Goal: Check status: Check status

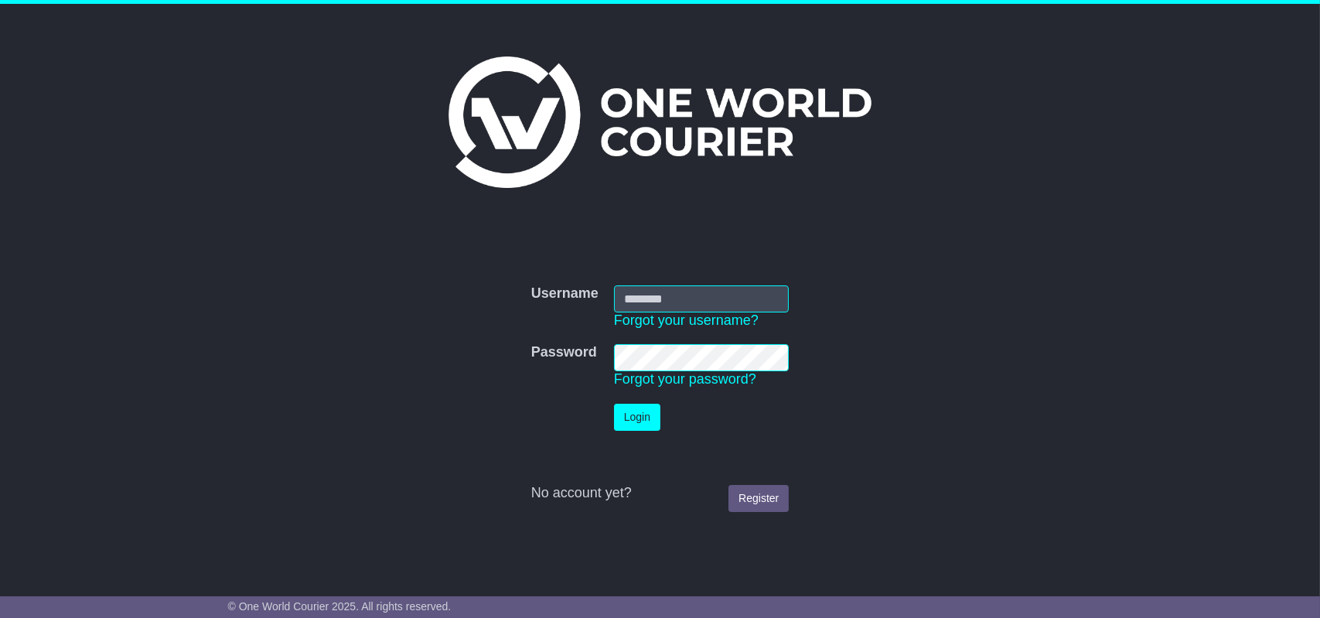
type input "**********"
click at [643, 423] on button "Login" at bounding box center [637, 417] width 46 height 27
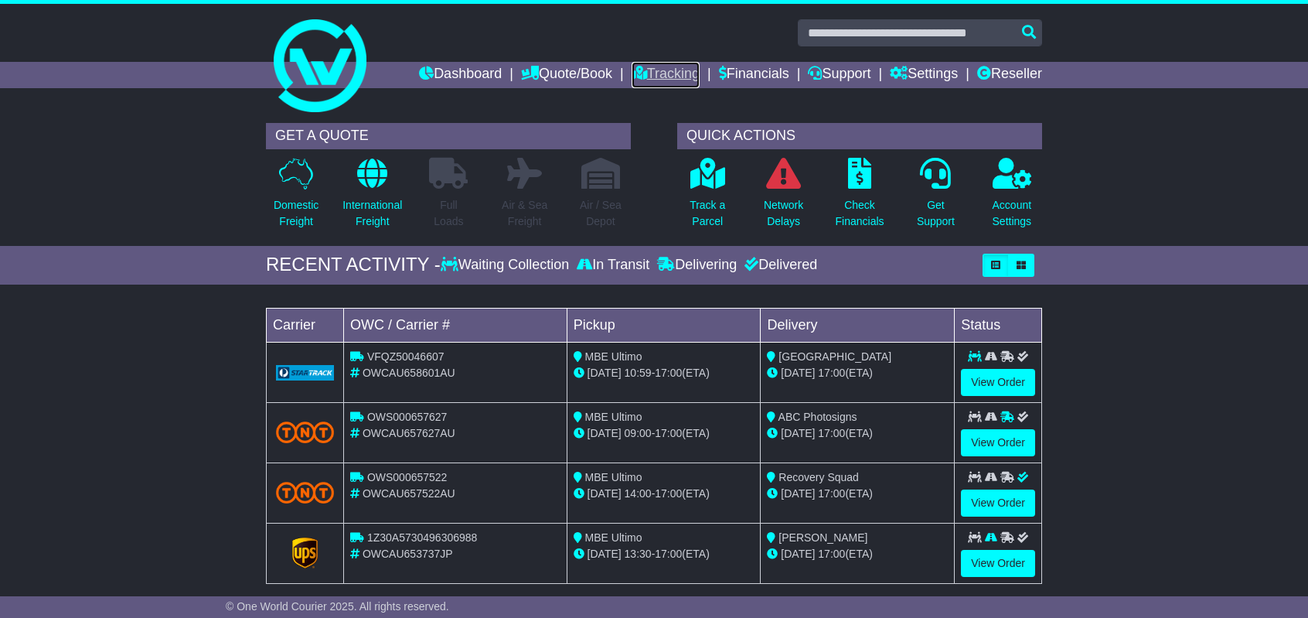
click at [655, 70] on link "Tracking" at bounding box center [666, 75] width 68 height 26
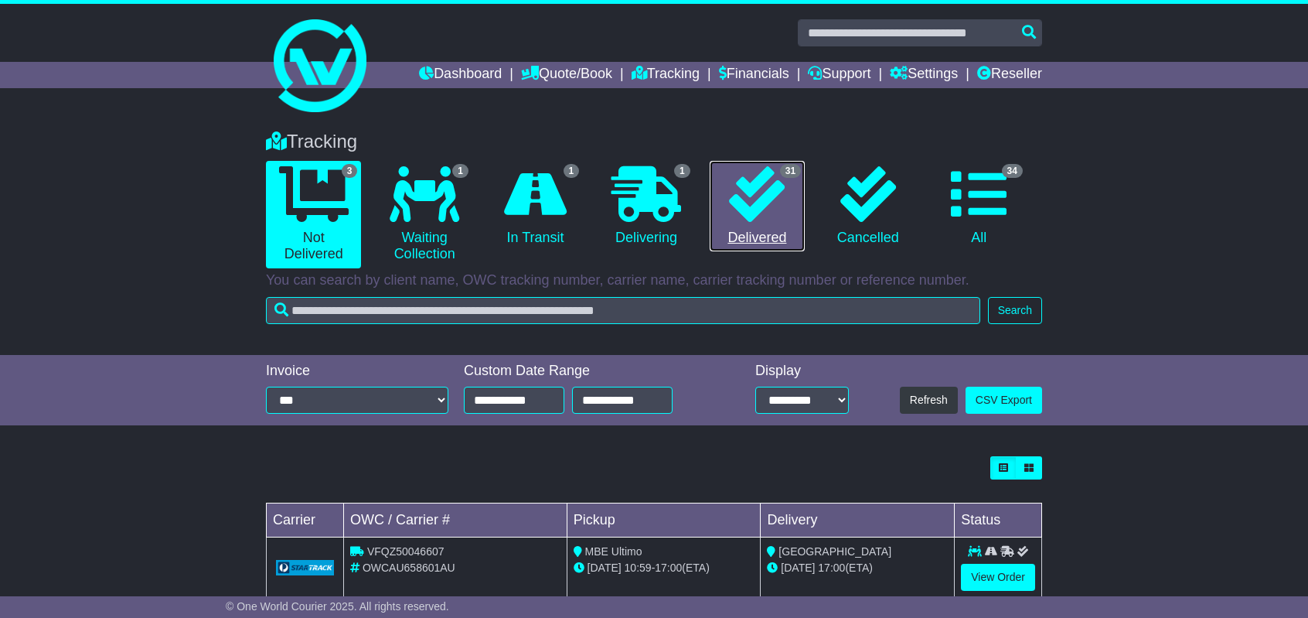
click at [765, 240] on link "31 Delivered" at bounding box center [757, 206] width 95 height 91
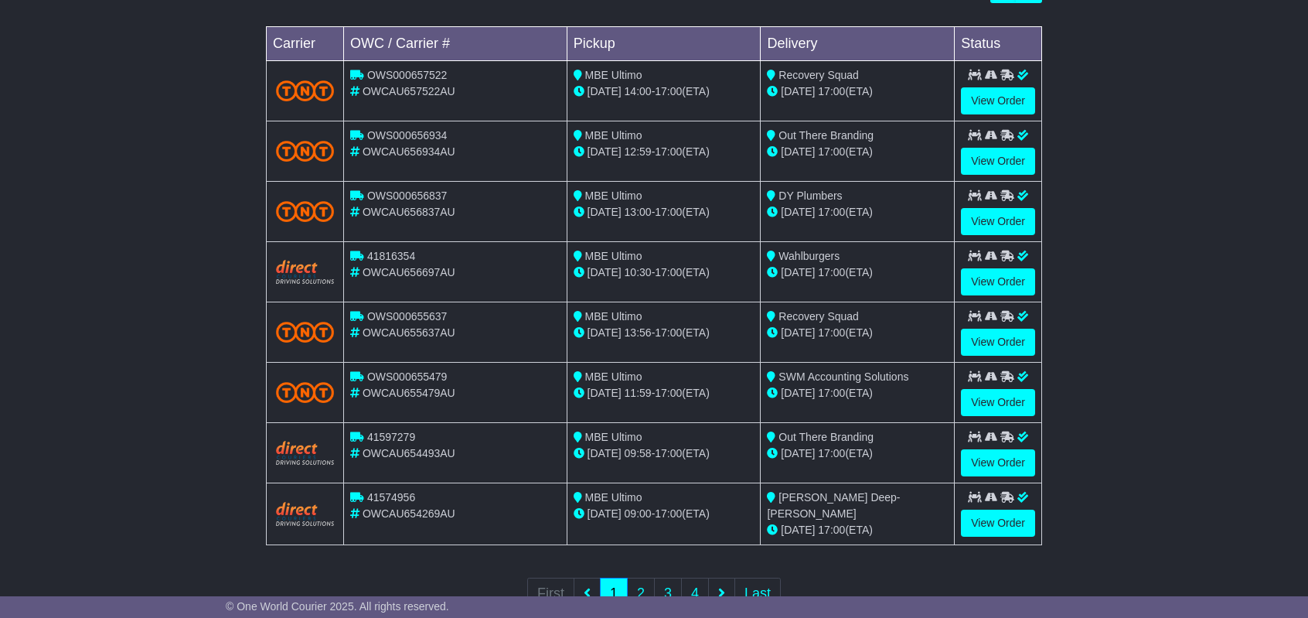
scroll to position [522, 0]
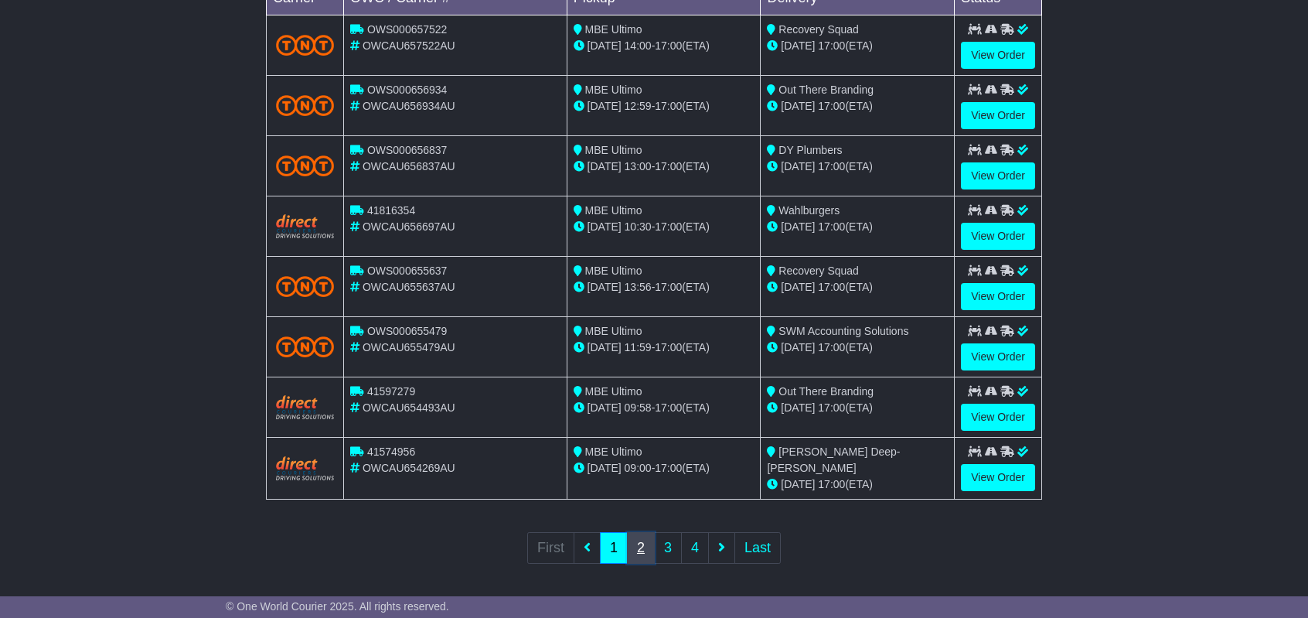
click at [642, 548] on link "2" at bounding box center [641, 548] width 28 height 32
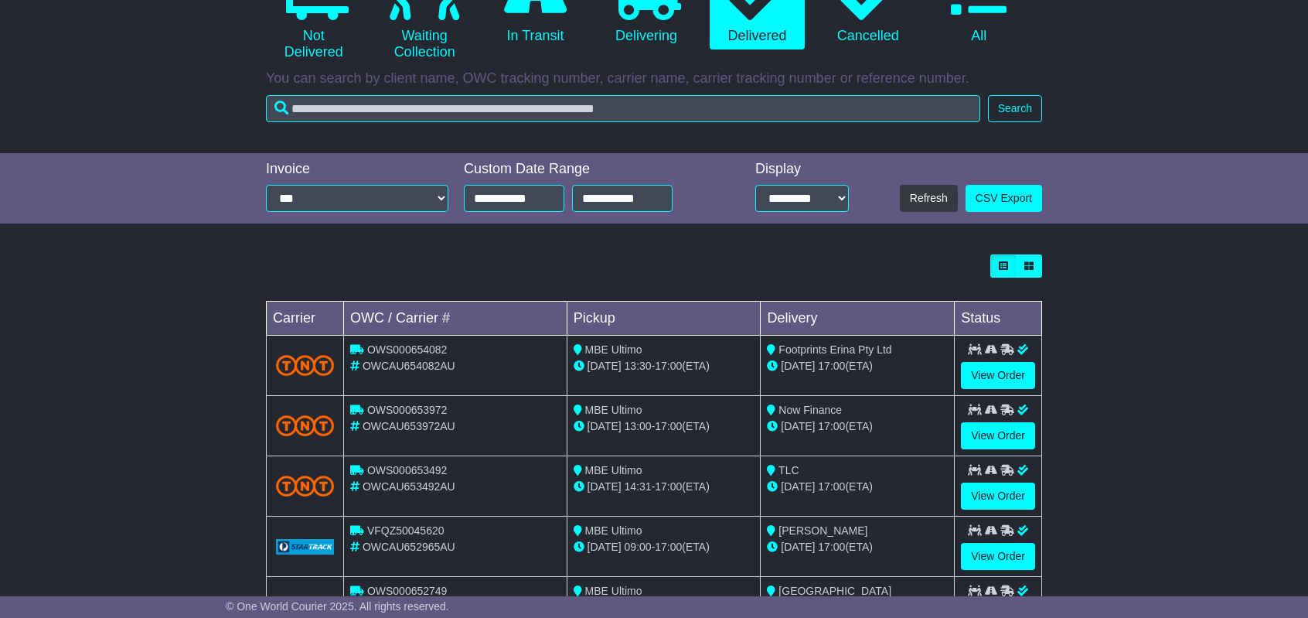
scroll to position [58, 0]
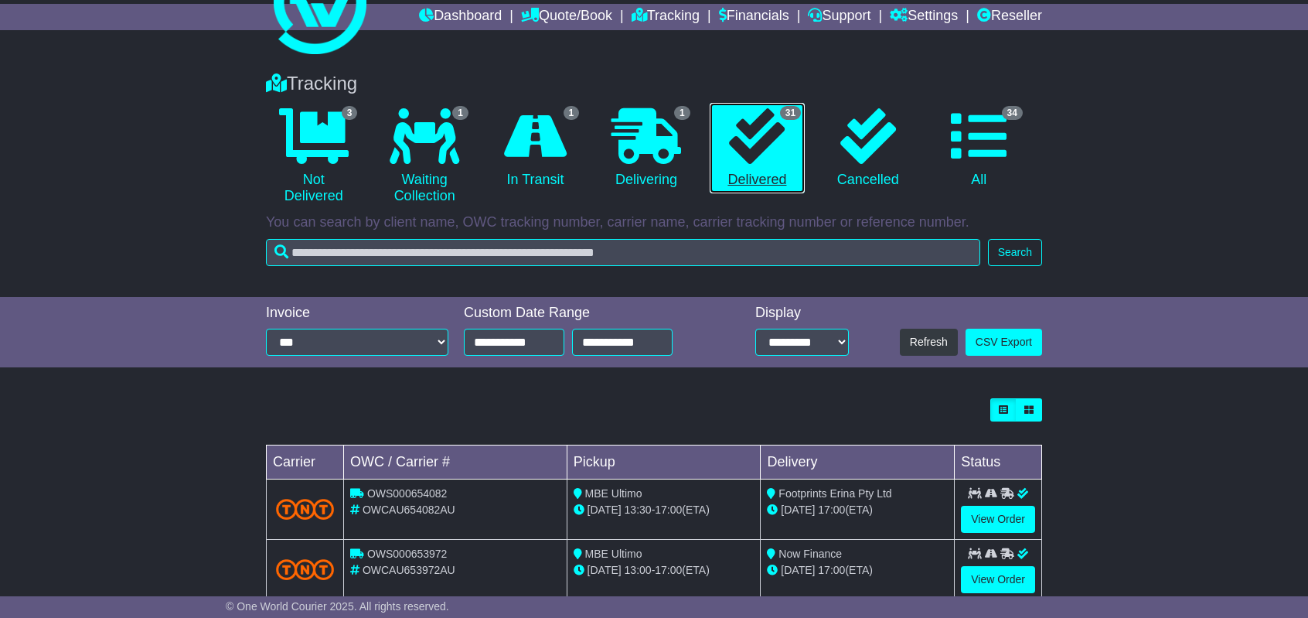
click at [776, 173] on link "31 Delivered" at bounding box center [757, 148] width 95 height 91
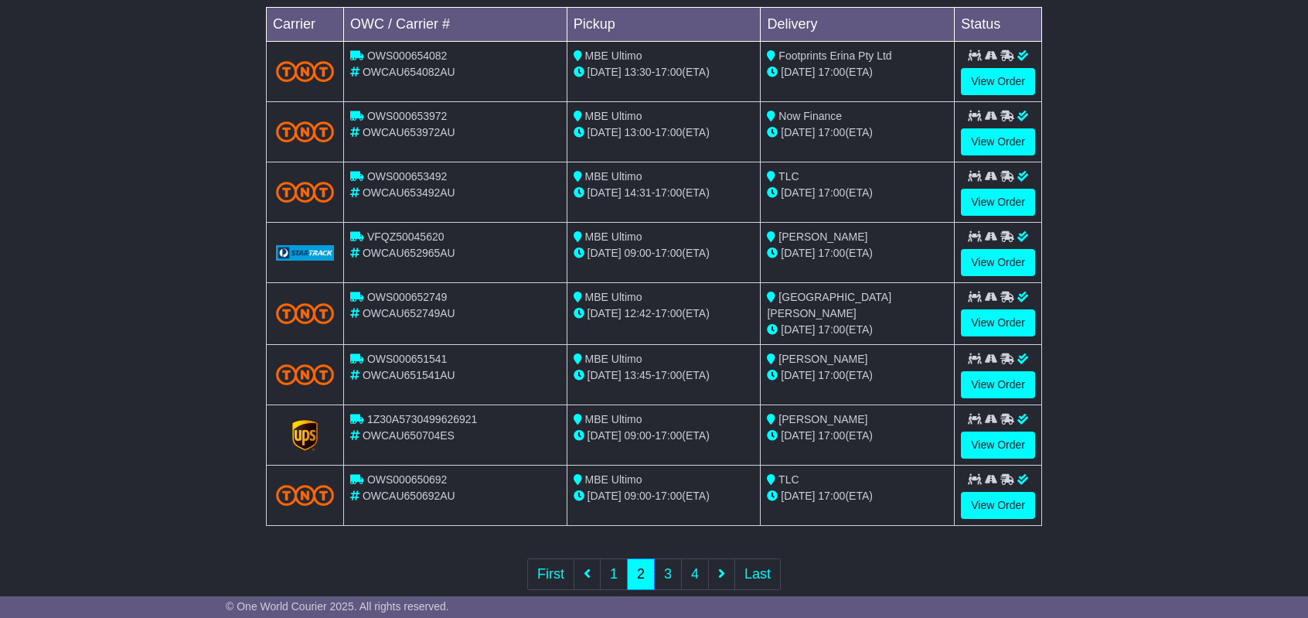
scroll to position [522, 0]
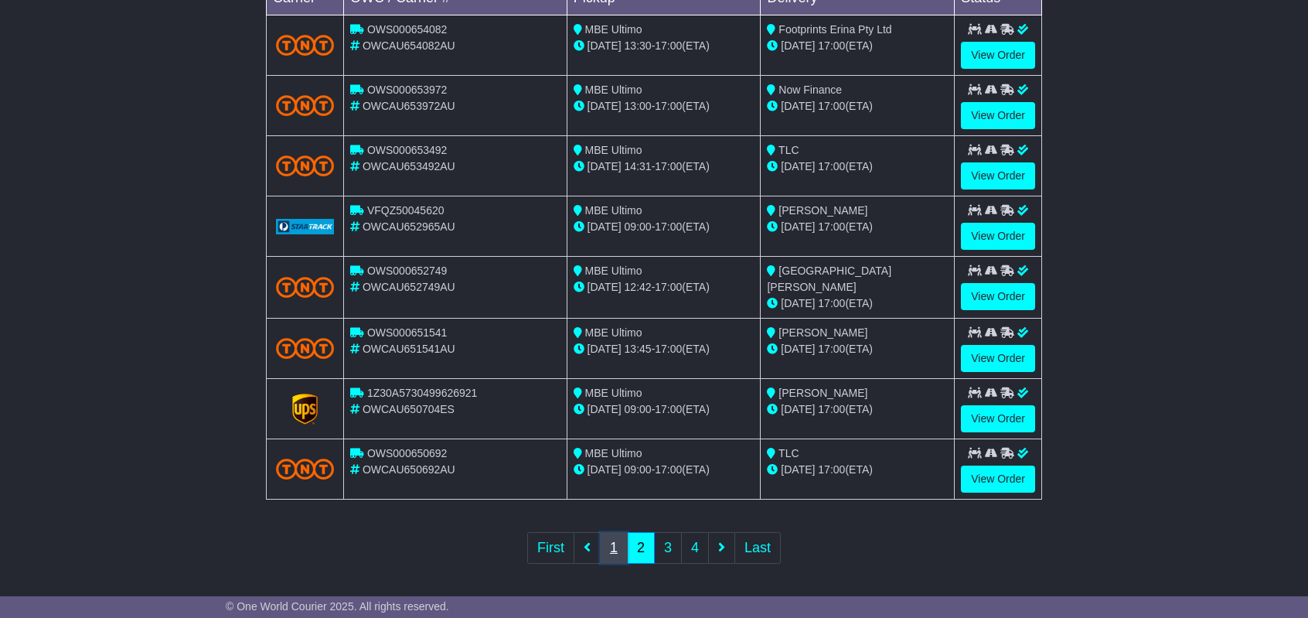
click at [616, 540] on link "1" at bounding box center [614, 548] width 28 height 32
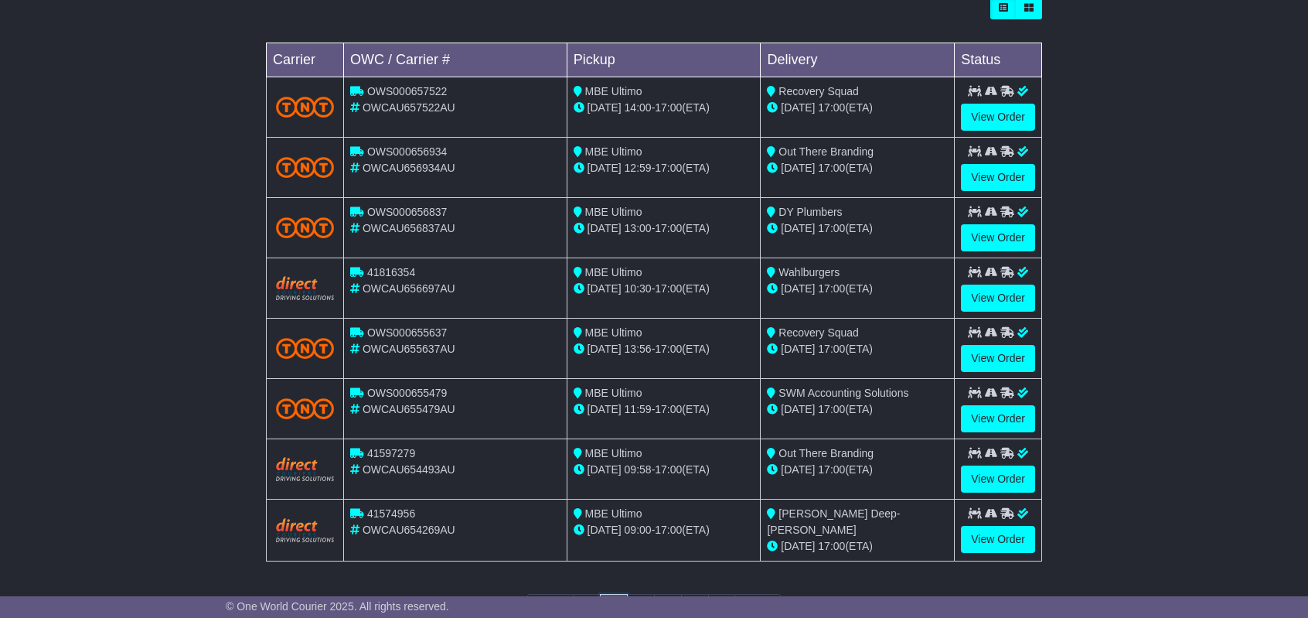
scroll to position [445, 0]
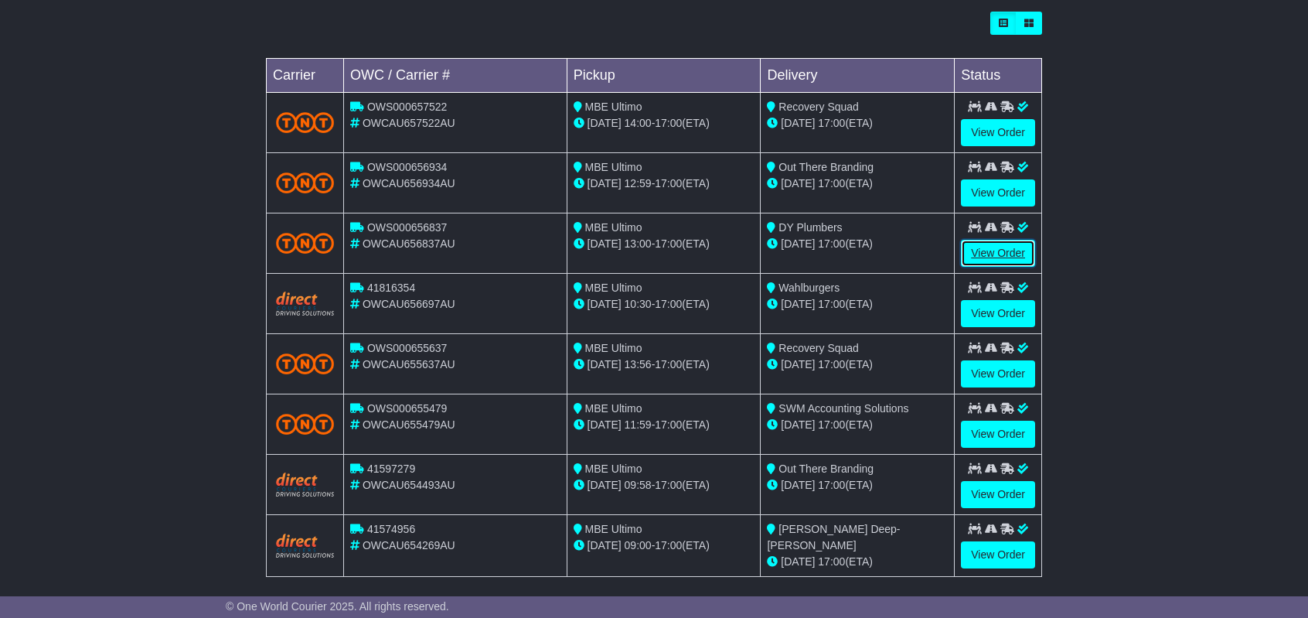
click at [1003, 249] on link "View Order" at bounding box center [998, 253] width 74 height 27
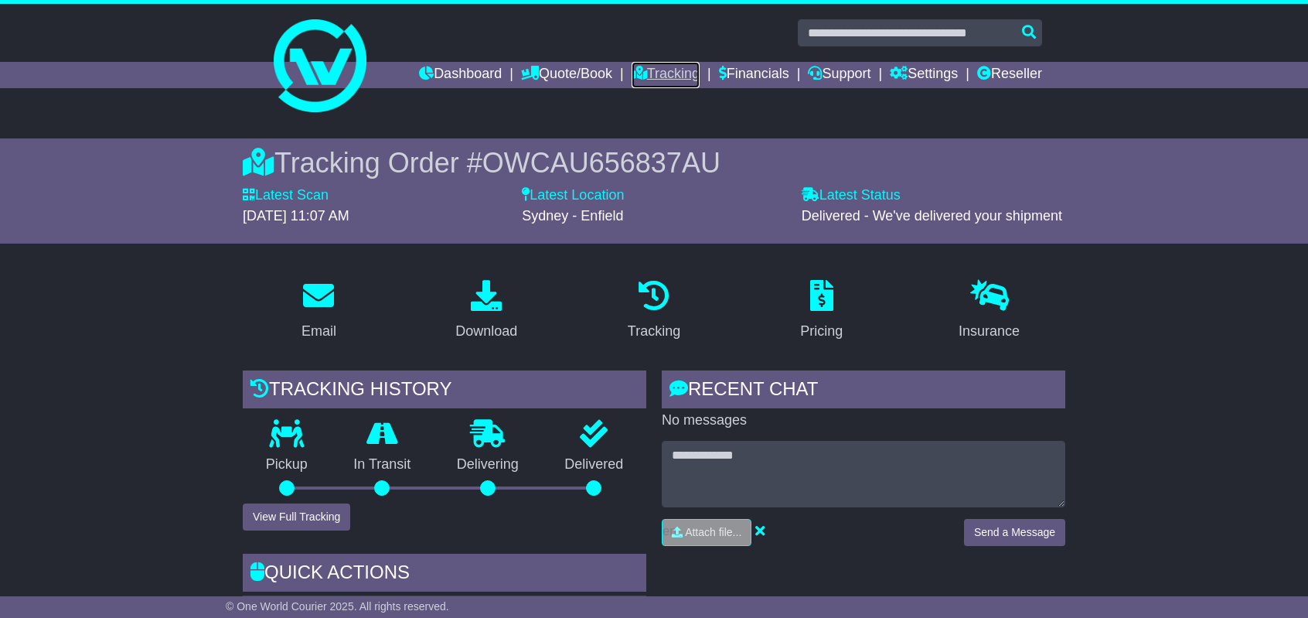
click at [669, 80] on link "Tracking" at bounding box center [666, 75] width 68 height 26
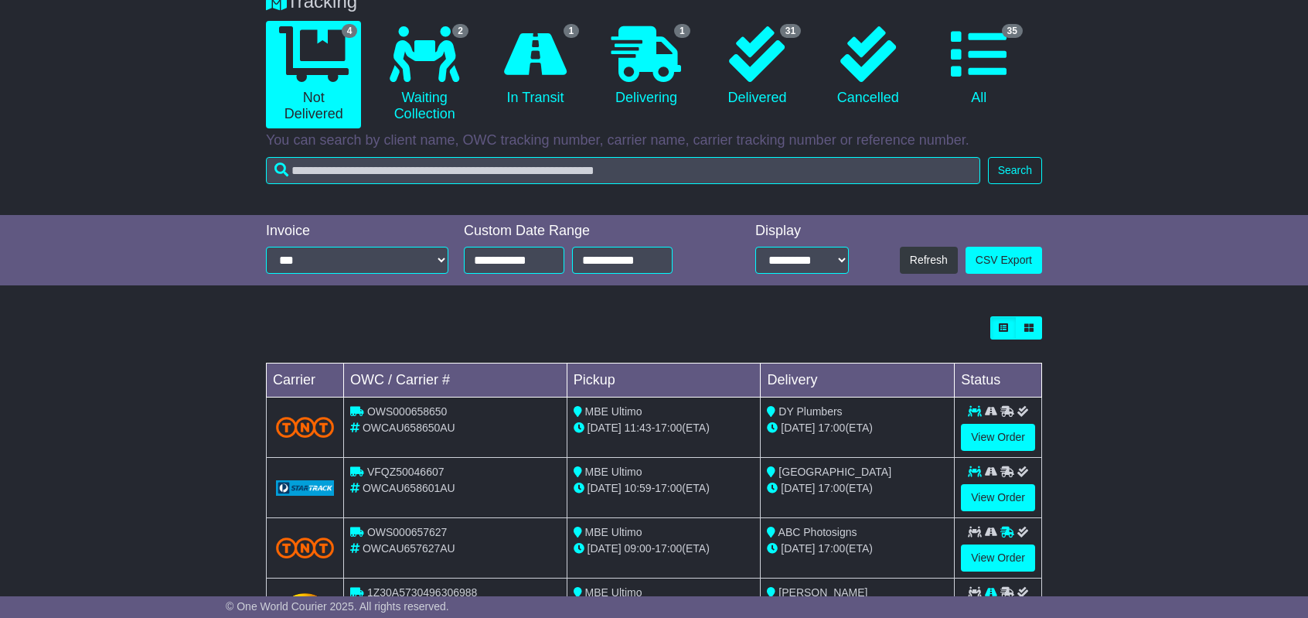
scroll to position [214, 0]
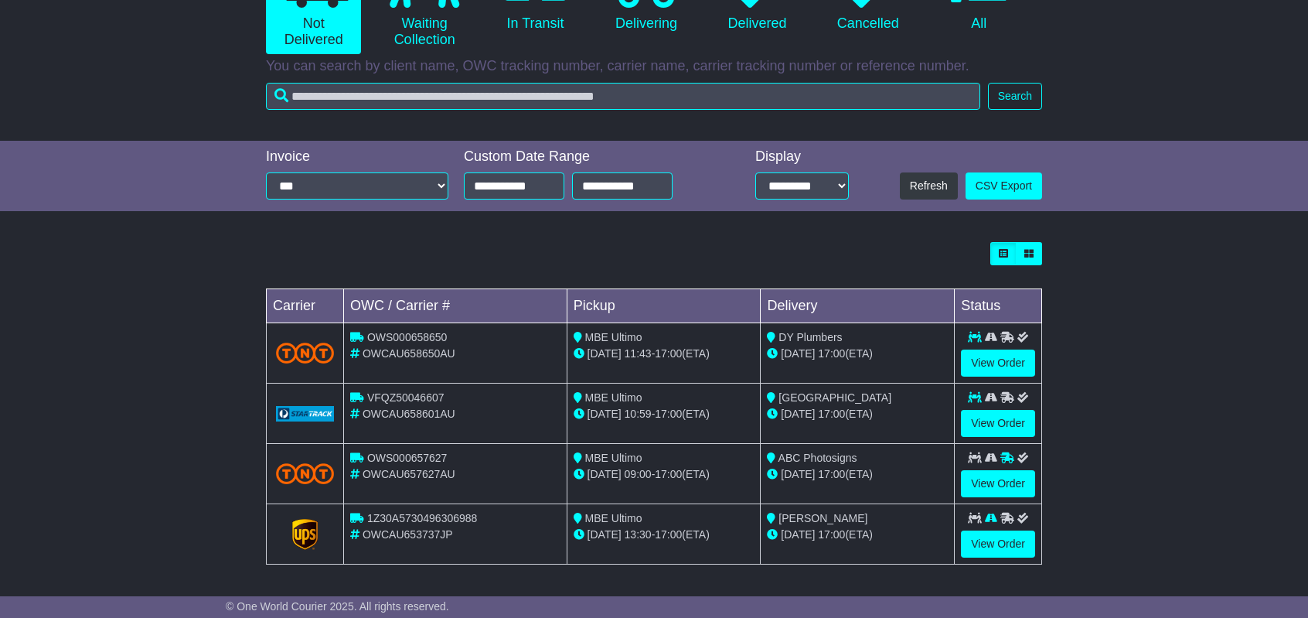
click at [397, 353] on span "OWCAU658650AU" at bounding box center [409, 353] width 93 height 12
copy span "OWCAU658650AU"
